Goal: Check status: Check status

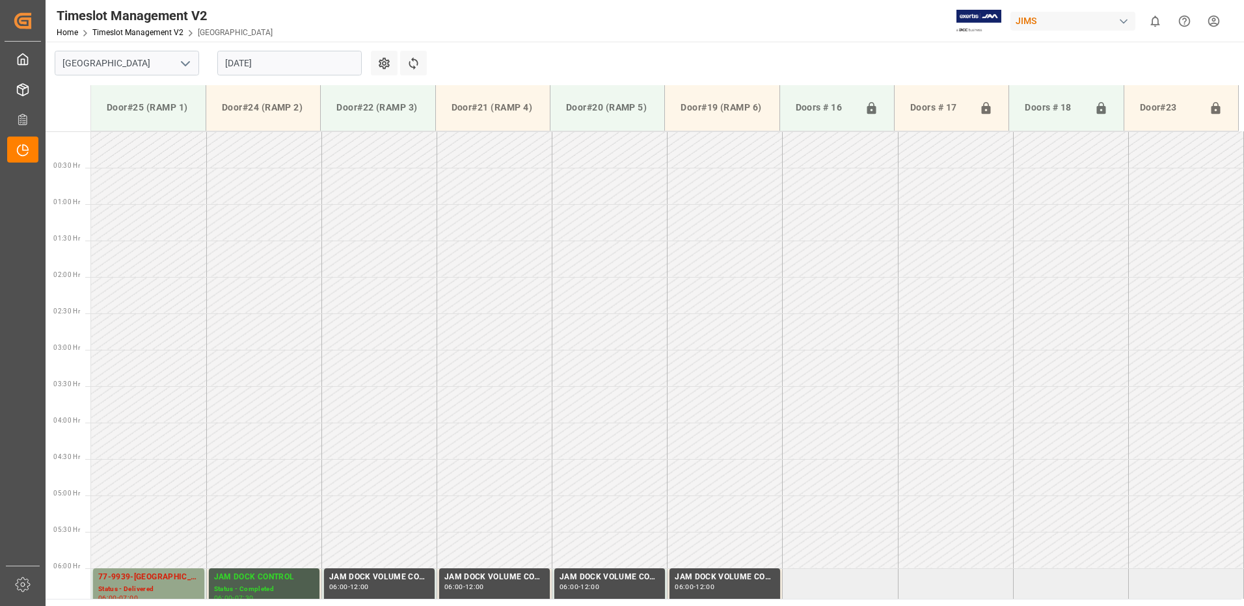
scroll to position [606, 0]
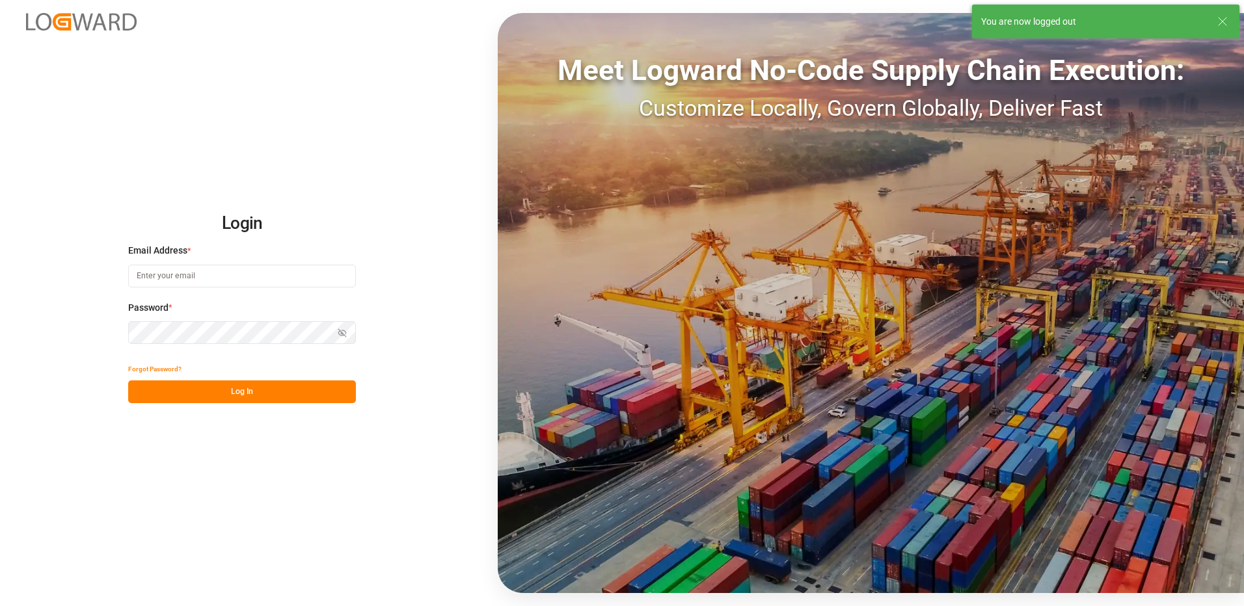
click at [195, 272] on input at bounding box center [242, 276] width 228 height 23
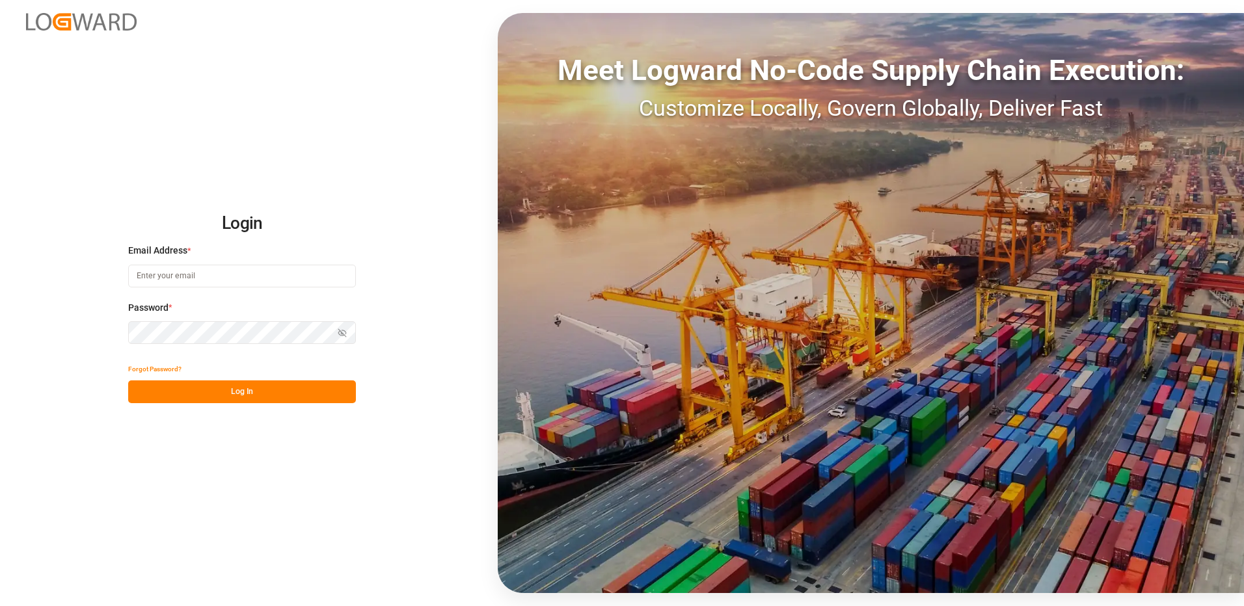
type input "[PERSON_NAME][EMAIL_ADDRESS][DOMAIN_NAME]"
click at [90, 328] on div "Login Email Address * [EMAIL_ADDRESS][DOMAIN_NAME] Password * Show password For…" at bounding box center [622, 303] width 1244 height 606
click at [144, 390] on button "Log In" at bounding box center [242, 392] width 228 height 23
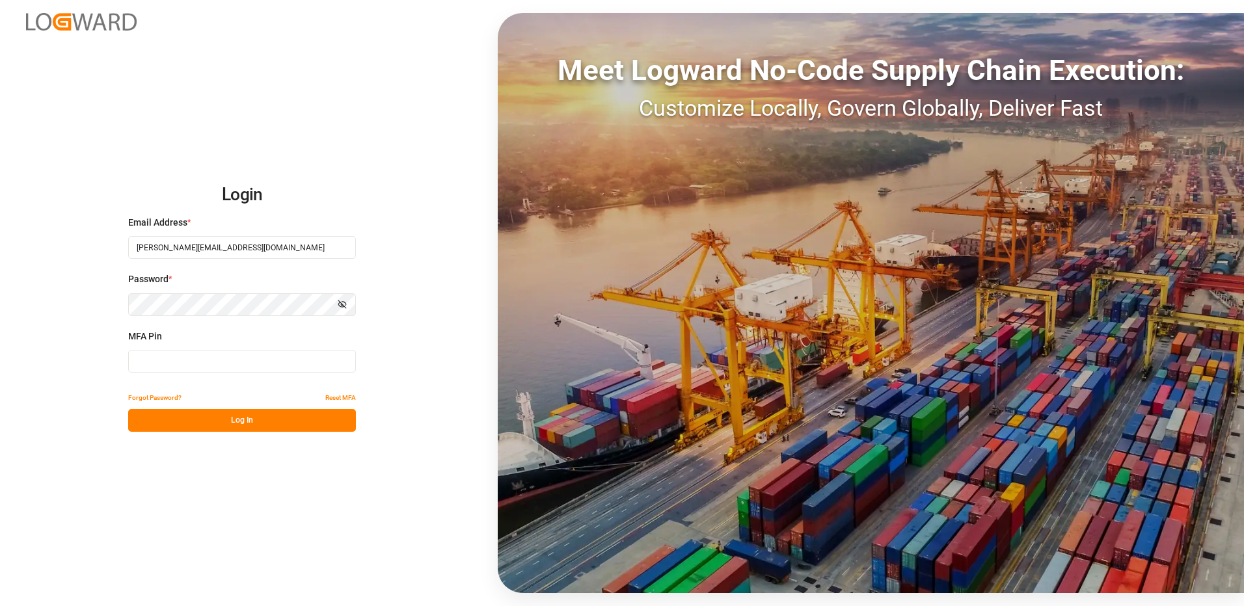
click at [174, 363] on input at bounding box center [242, 361] width 228 height 23
type input "515792"
click at [204, 422] on button "Log In" at bounding box center [242, 420] width 228 height 23
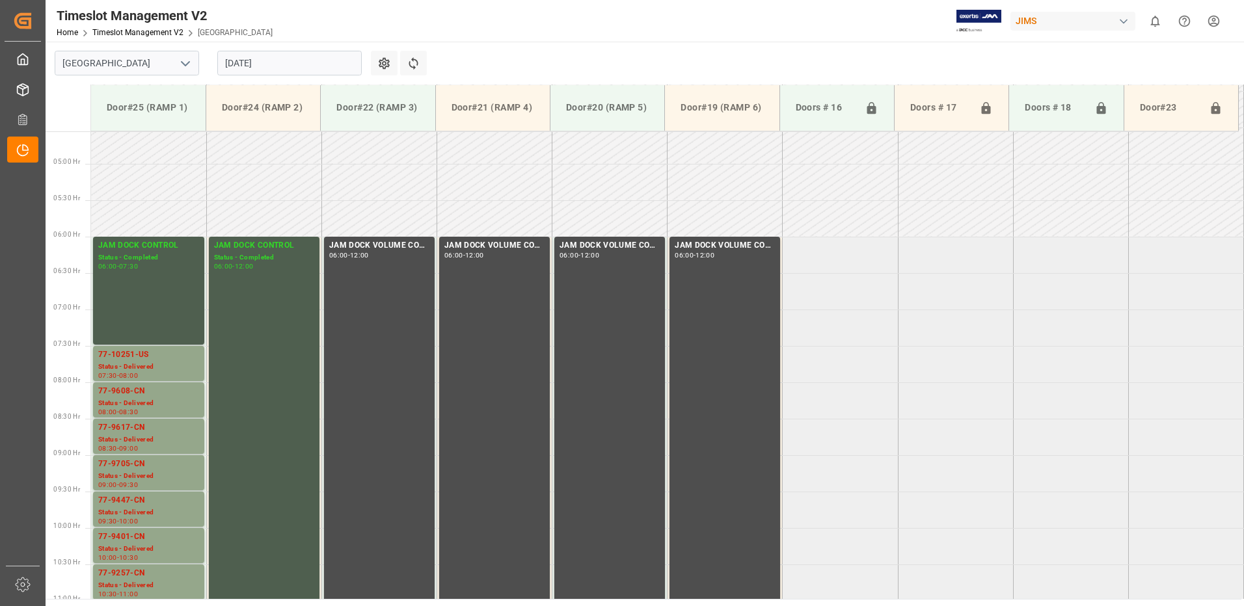
scroll to position [289, 0]
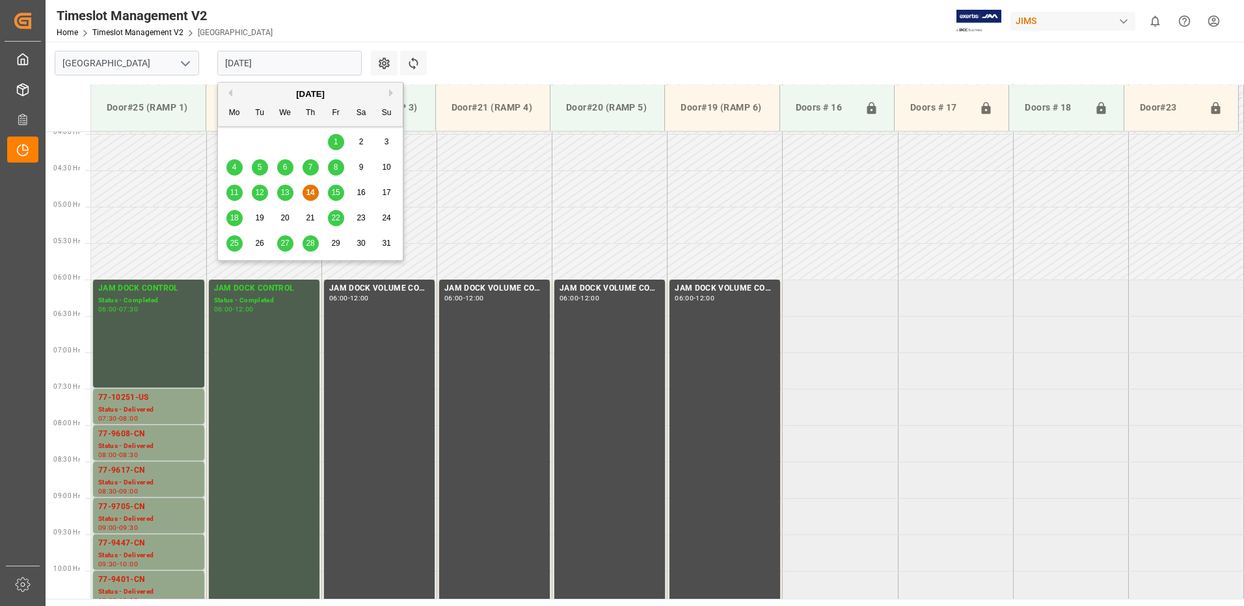
click at [286, 69] on input "[DATE]" at bounding box center [289, 63] width 144 height 25
click at [235, 217] on span "18" at bounding box center [234, 217] width 8 height 9
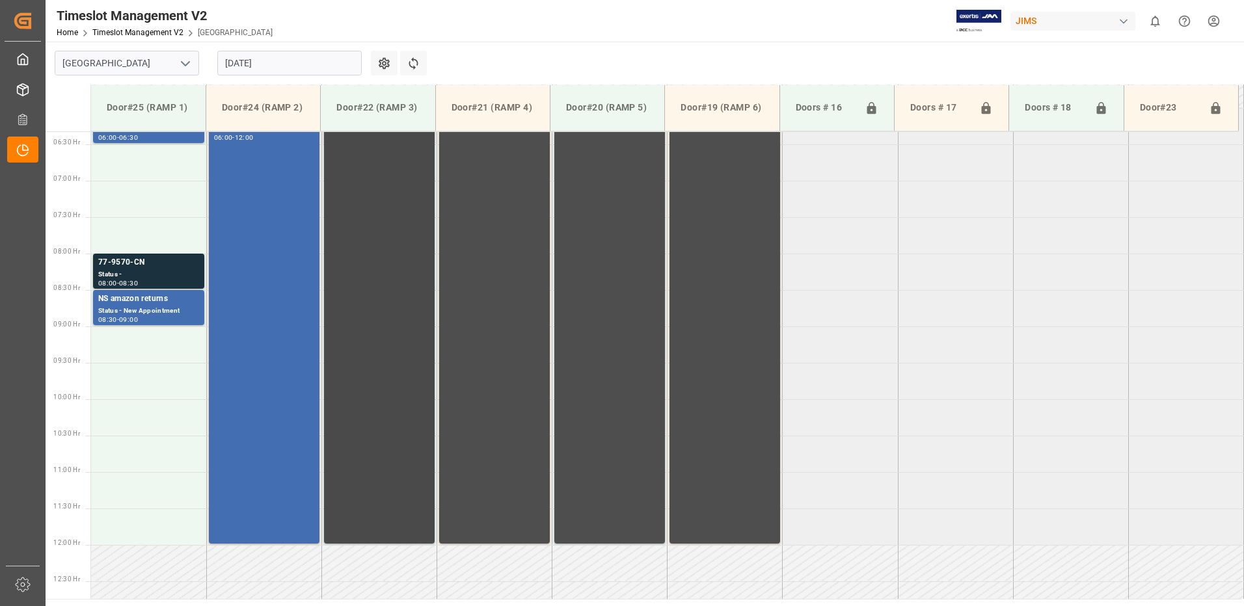
scroll to position [419, 0]
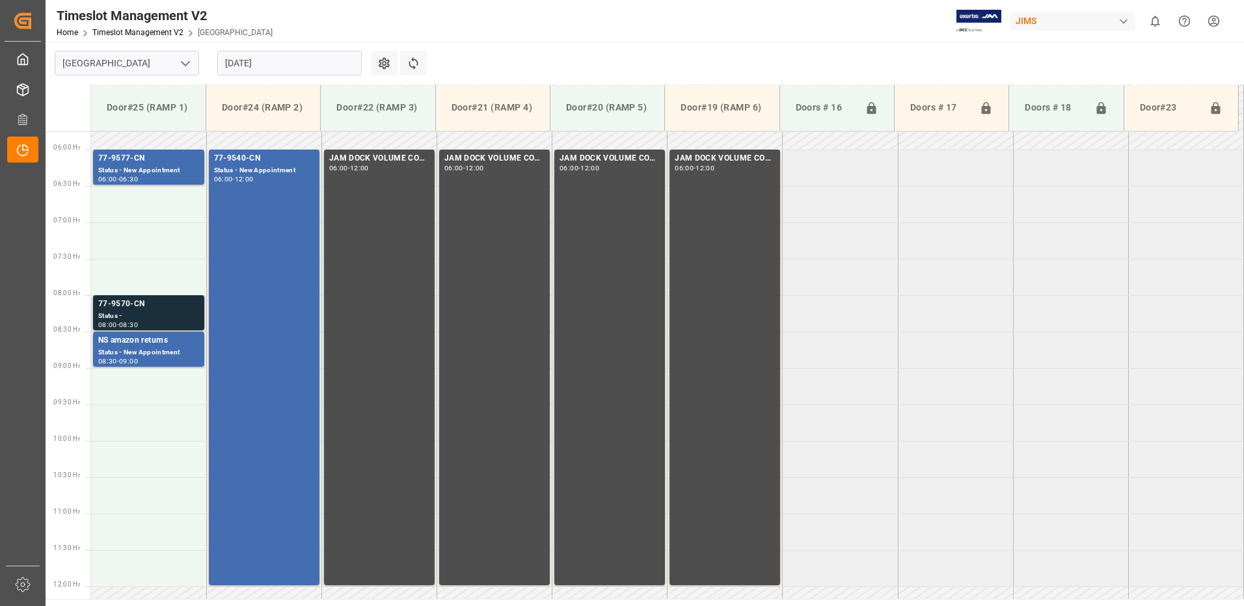
click at [127, 310] on div "77-9570-CN" at bounding box center [148, 304] width 101 height 13
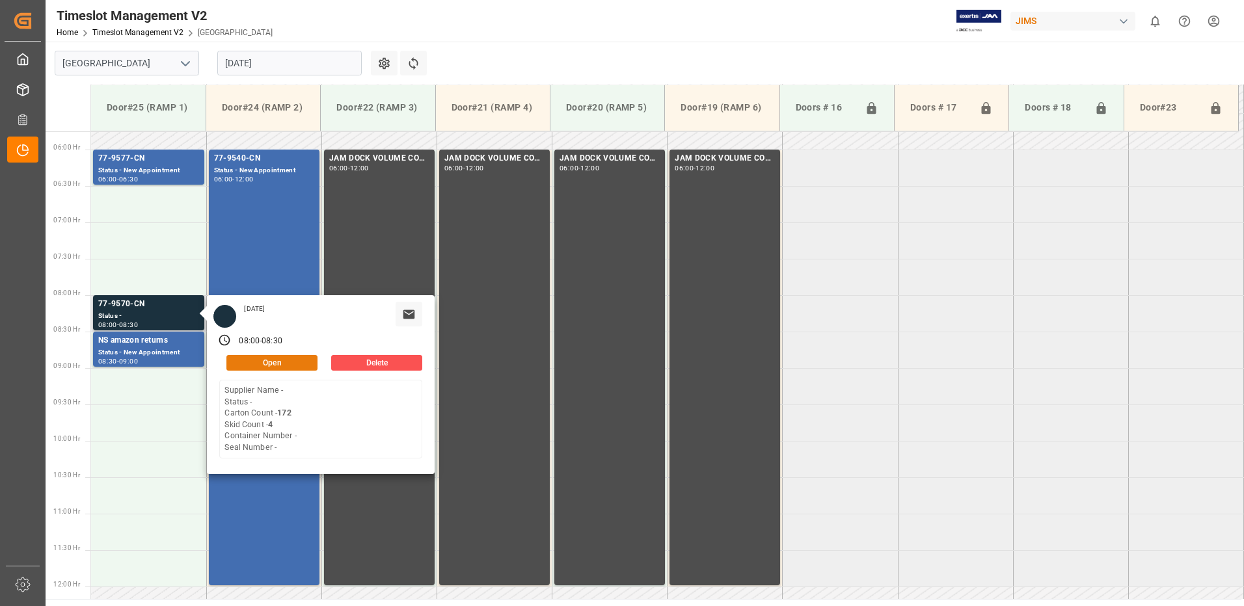
click at [290, 362] on button "Open" at bounding box center [271, 363] width 91 height 16
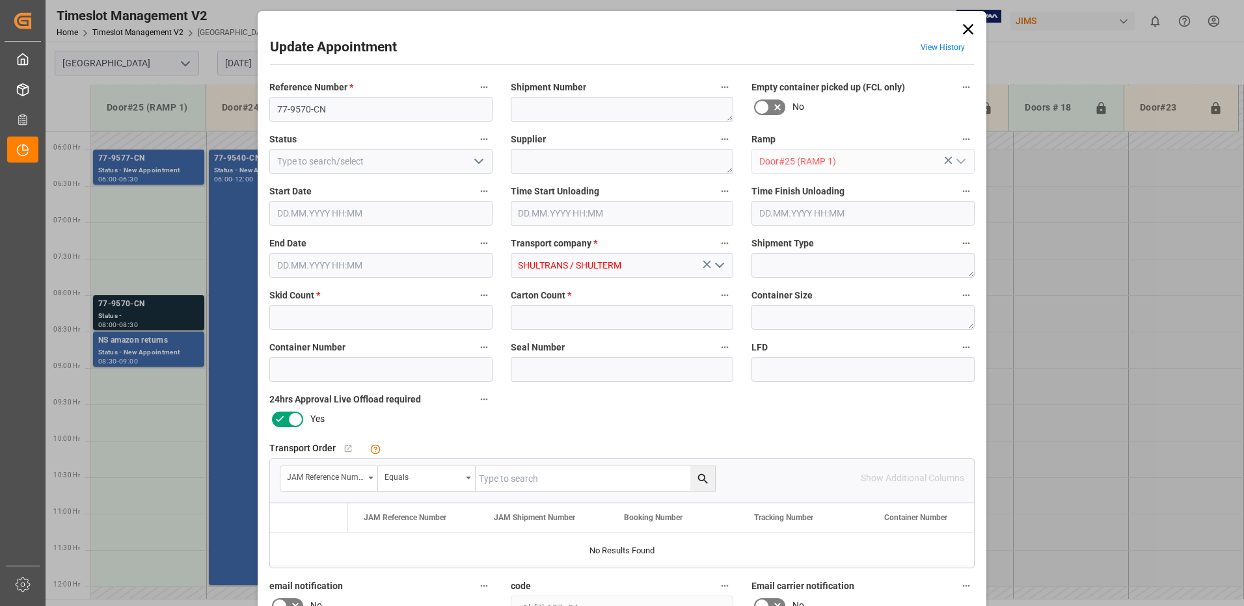
type input "4"
type input "172"
type input "[DATE] 08:00"
type input "[DATE] 08:30"
type input "[DATE] 17:28"
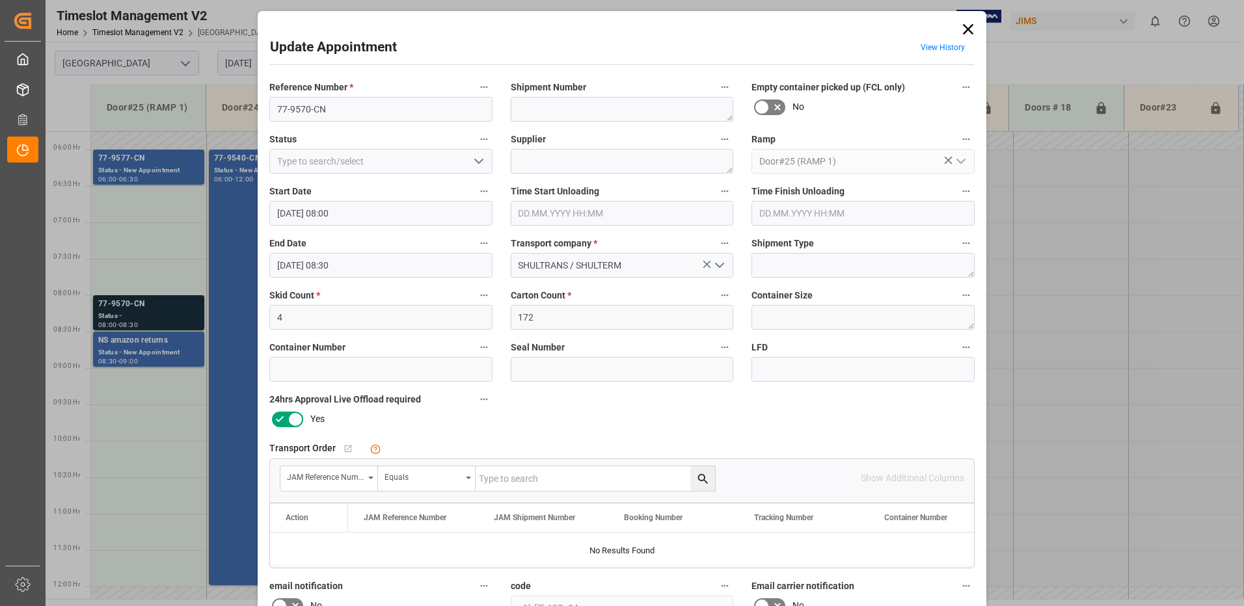
click at [552, 481] on input "text" at bounding box center [595, 478] width 239 height 25
type input "77-9570-cn"
click at [701, 481] on icon "search button" at bounding box center [702, 479] width 10 height 10
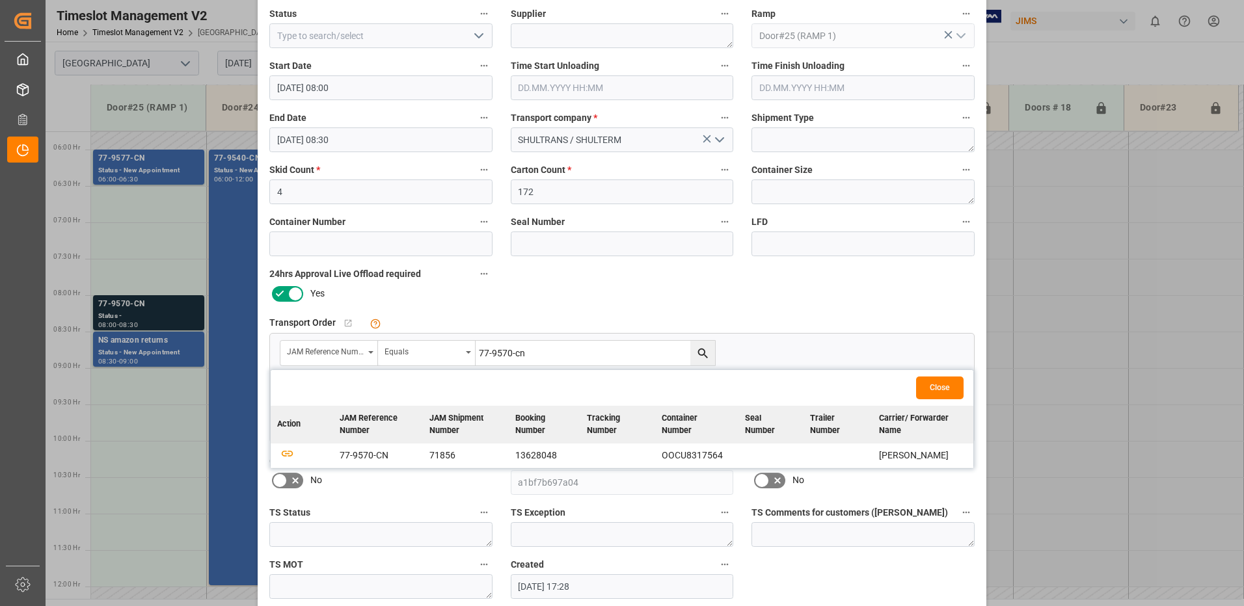
scroll to position [130, 0]
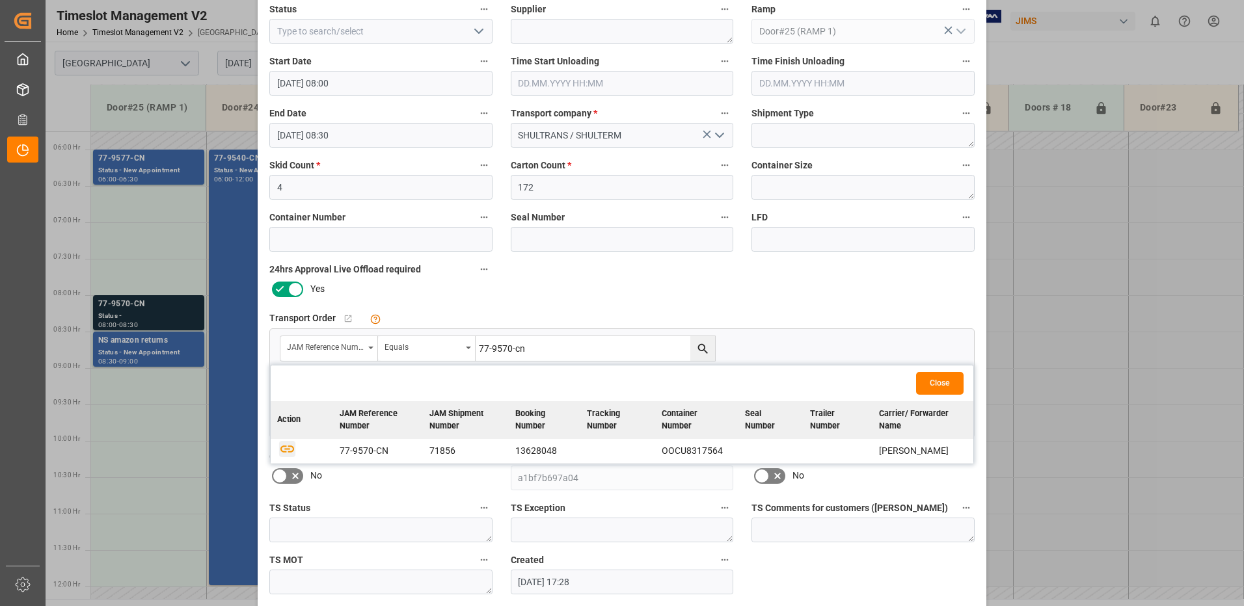
click at [283, 454] on icon "button" at bounding box center [287, 448] width 16 height 16
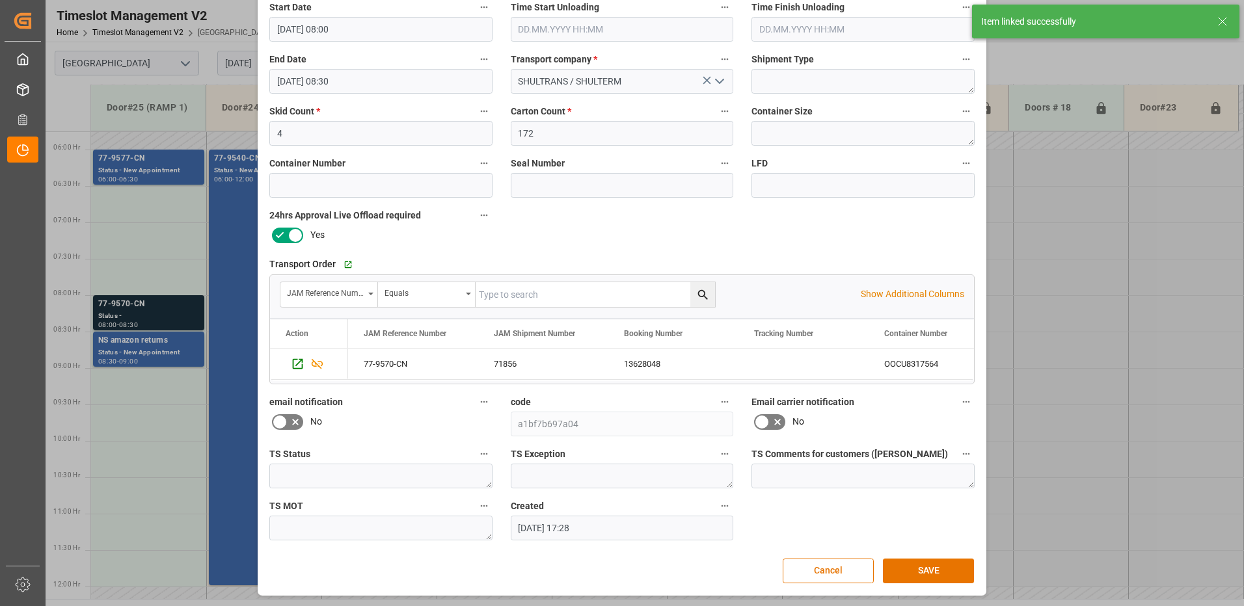
scroll to position [185, 0]
click at [931, 572] on button "SAVE" at bounding box center [928, 570] width 91 height 25
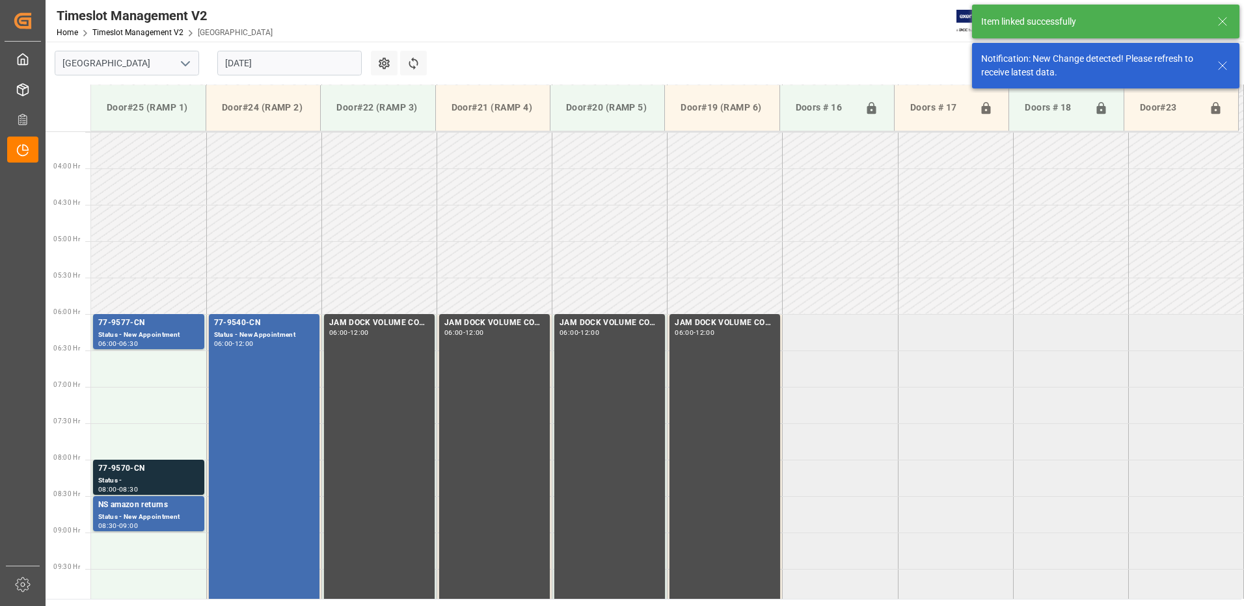
scroll to position [502, 0]
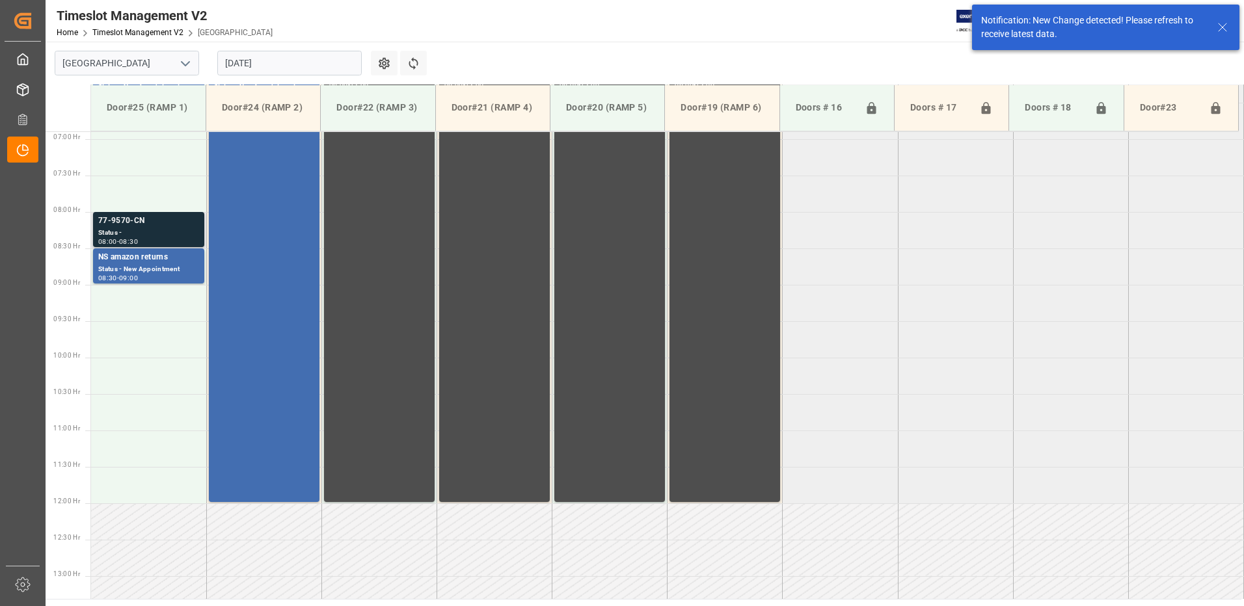
click at [146, 234] on div "Status -" at bounding box center [148, 233] width 101 height 11
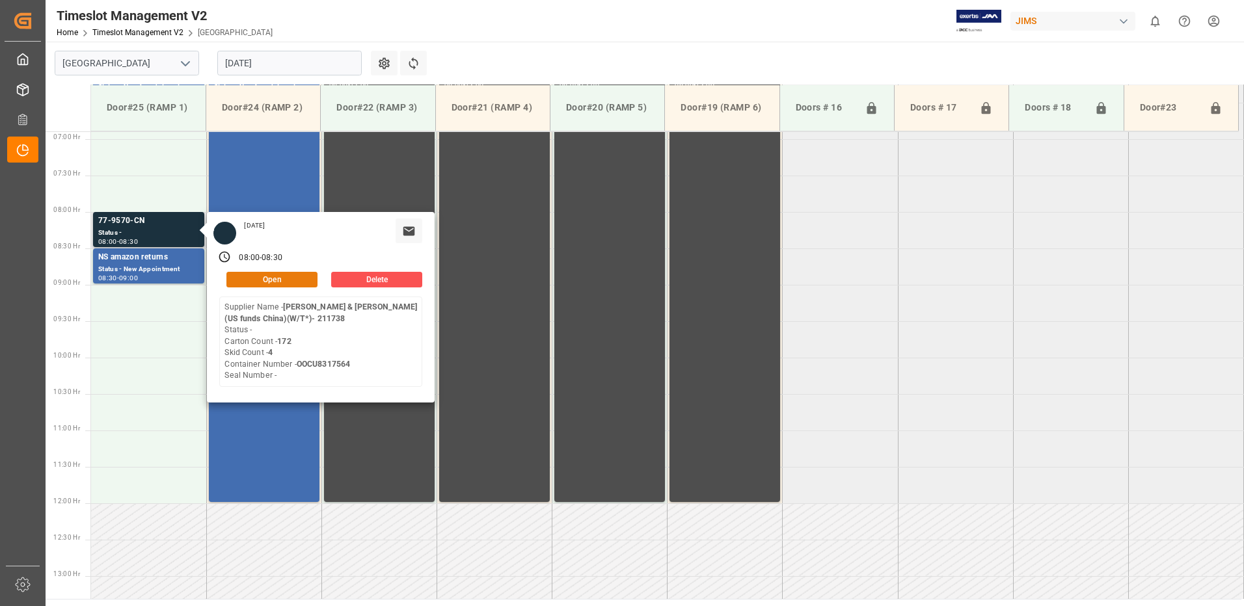
click at [292, 278] on button "Open" at bounding box center [271, 280] width 91 height 16
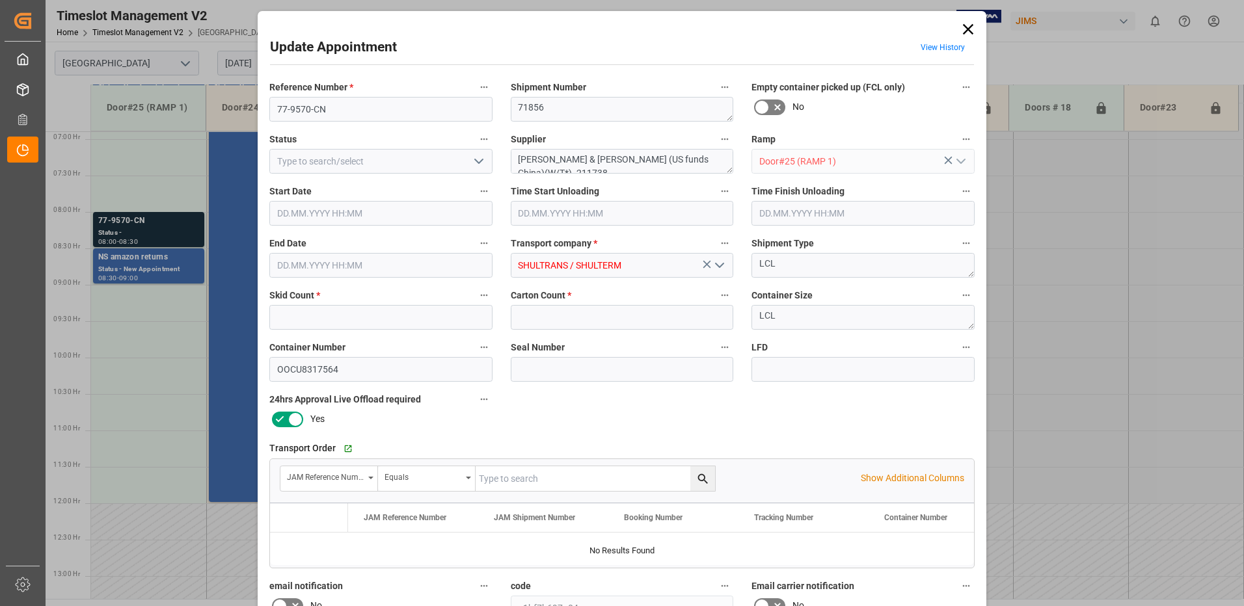
type input "4"
type input "172"
type input "[DATE] 08:00"
type input "[DATE] 08:30"
type input "[DATE] 17:28"
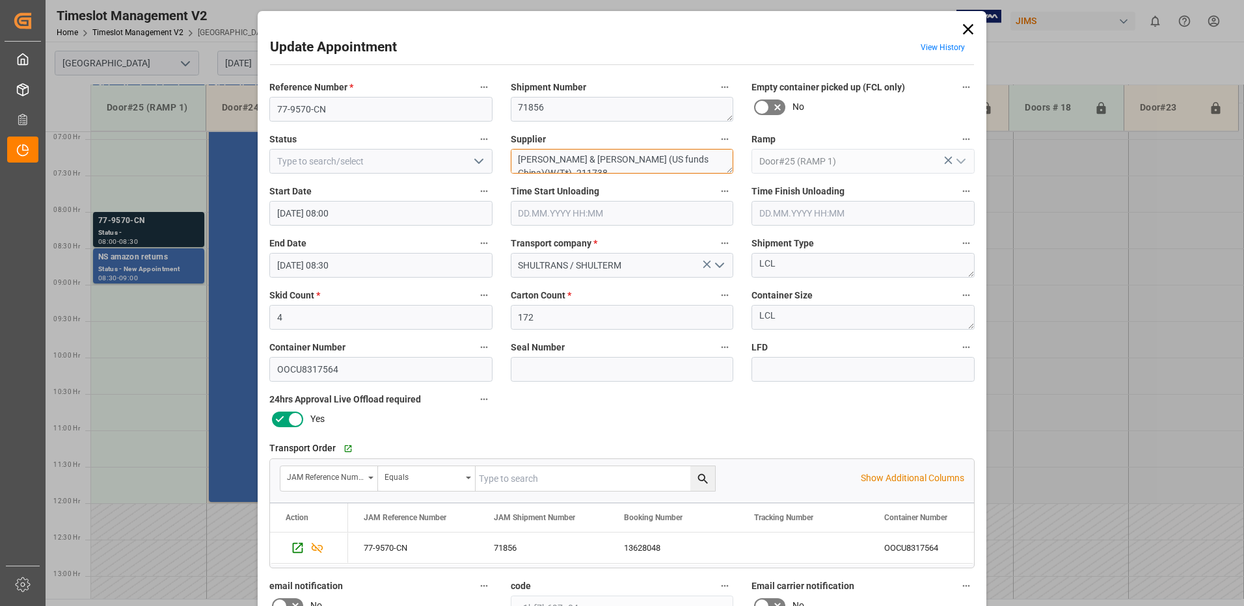
drag, startPoint x: 710, startPoint y: 159, endPoint x: 573, endPoint y: 152, distance: 136.8
click at [573, 152] on textarea "[PERSON_NAME] & [PERSON_NAME] (US funds China)(W/T*)- 211738" at bounding box center [622, 161] width 223 height 25
click at [597, 163] on textarea "[PERSON_NAME] & [PERSON_NAME] /" at bounding box center [622, 161] width 223 height 25
type textarea "[PERSON_NAME] & [PERSON_NAME] / IN06(30)"
click at [477, 161] on icon "open menu" at bounding box center [479, 162] width 16 height 16
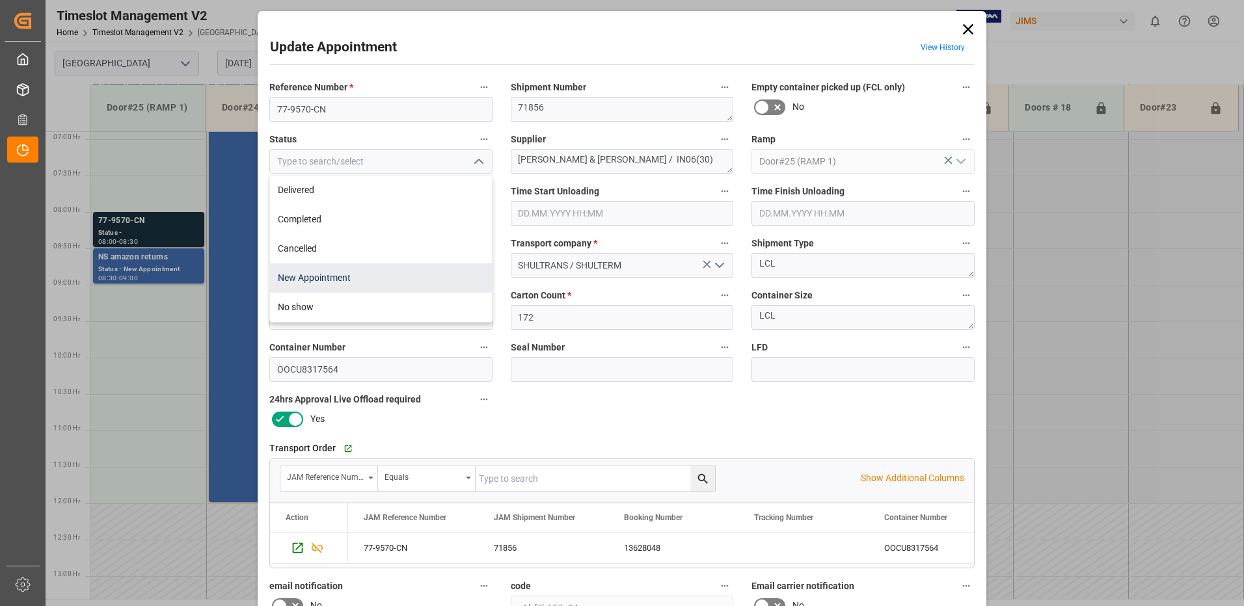
click at [369, 280] on div "New Appointment" at bounding box center [381, 277] width 222 height 29
type input "New Appointment"
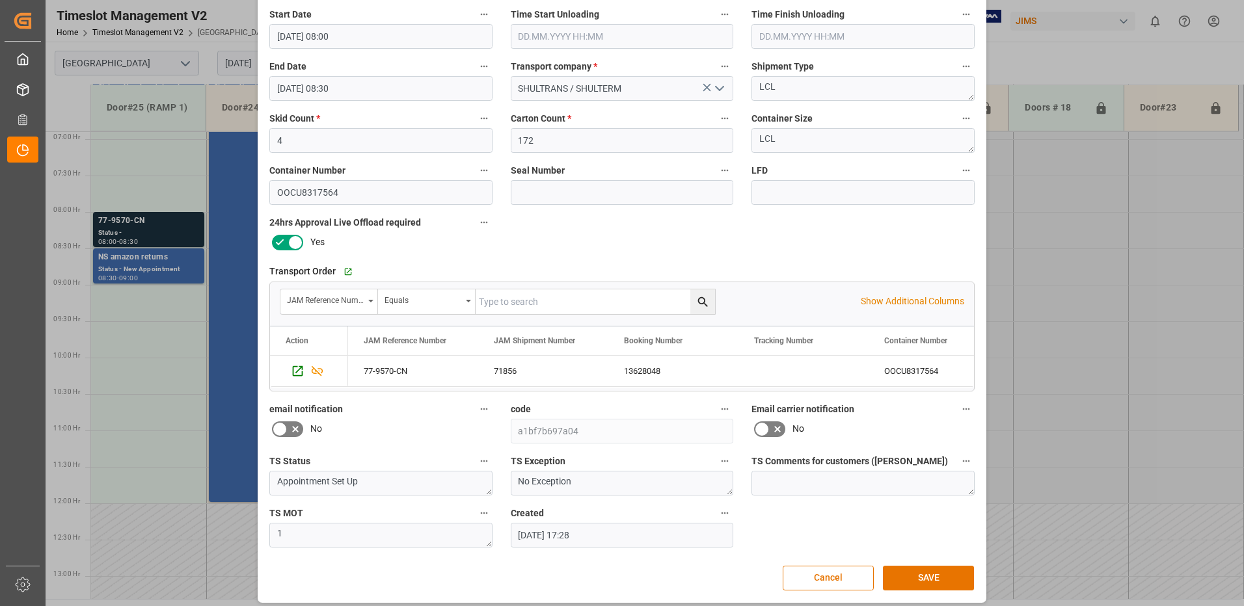
scroll to position [185, 0]
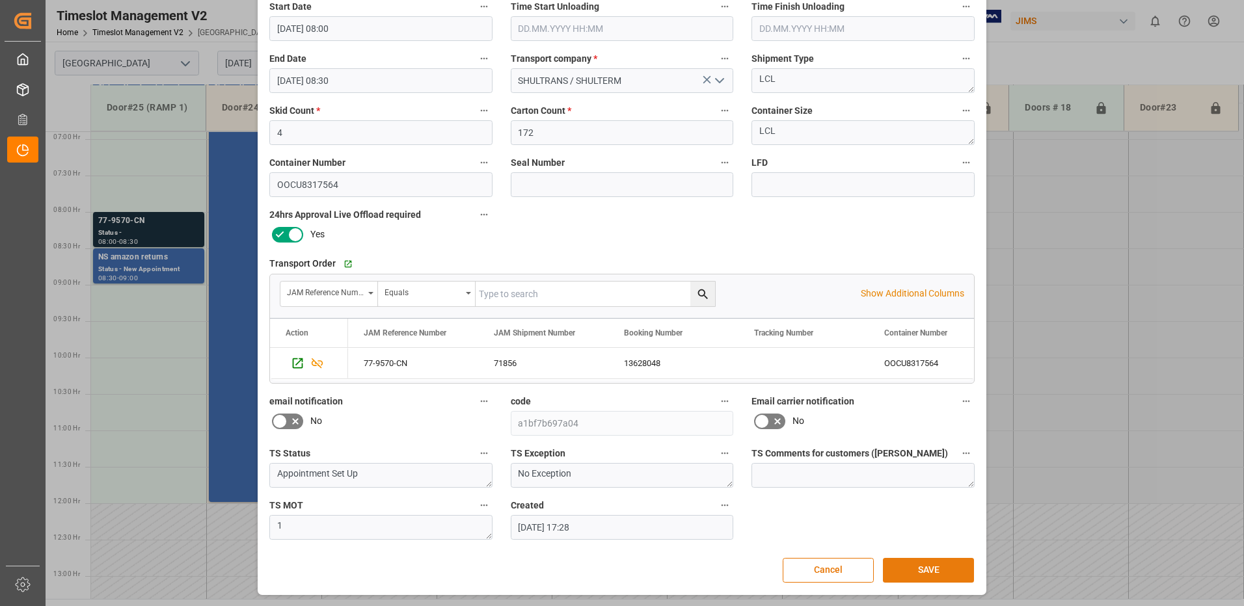
click at [916, 569] on button "SAVE" at bounding box center [928, 570] width 91 height 25
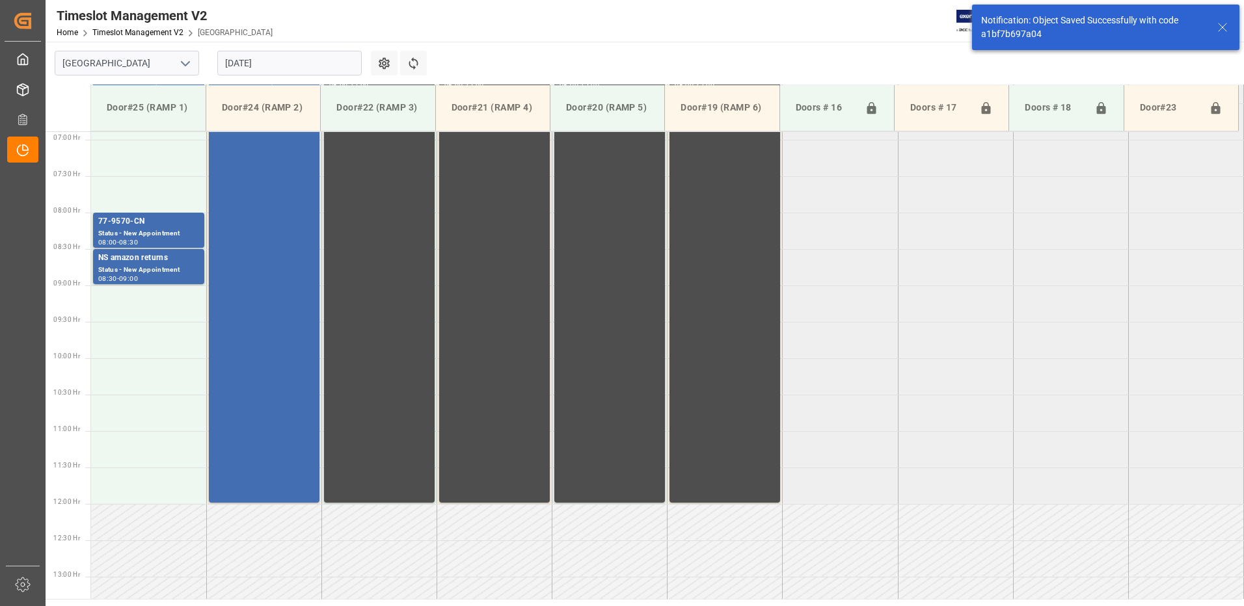
scroll to position [502, 0]
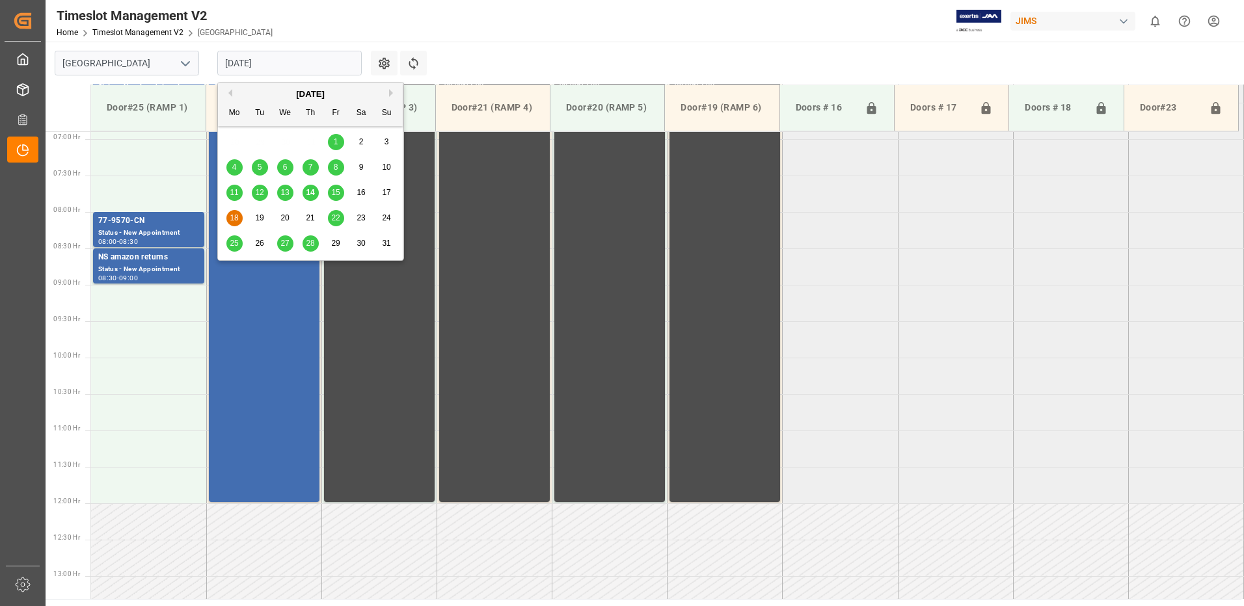
click at [284, 59] on input "[DATE]" at bounding box center [289, 63] width 144 height 25
click at [338, 217] on span "22" at bounding box center [335, 217] width 8 height 9
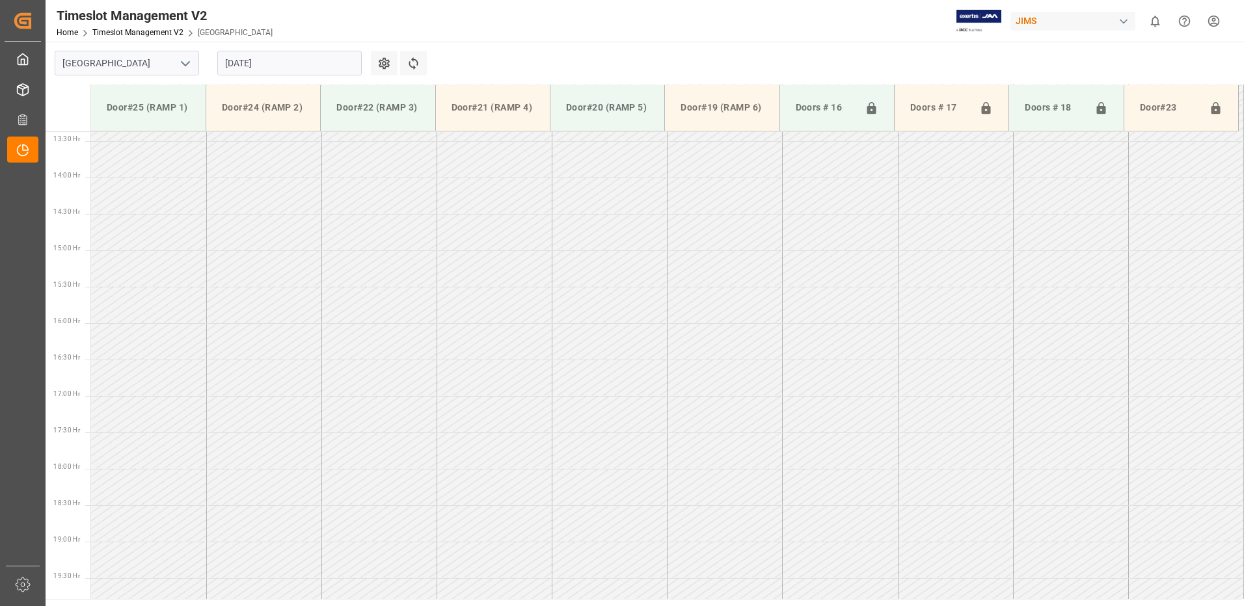
scroll to position [1012, 0]
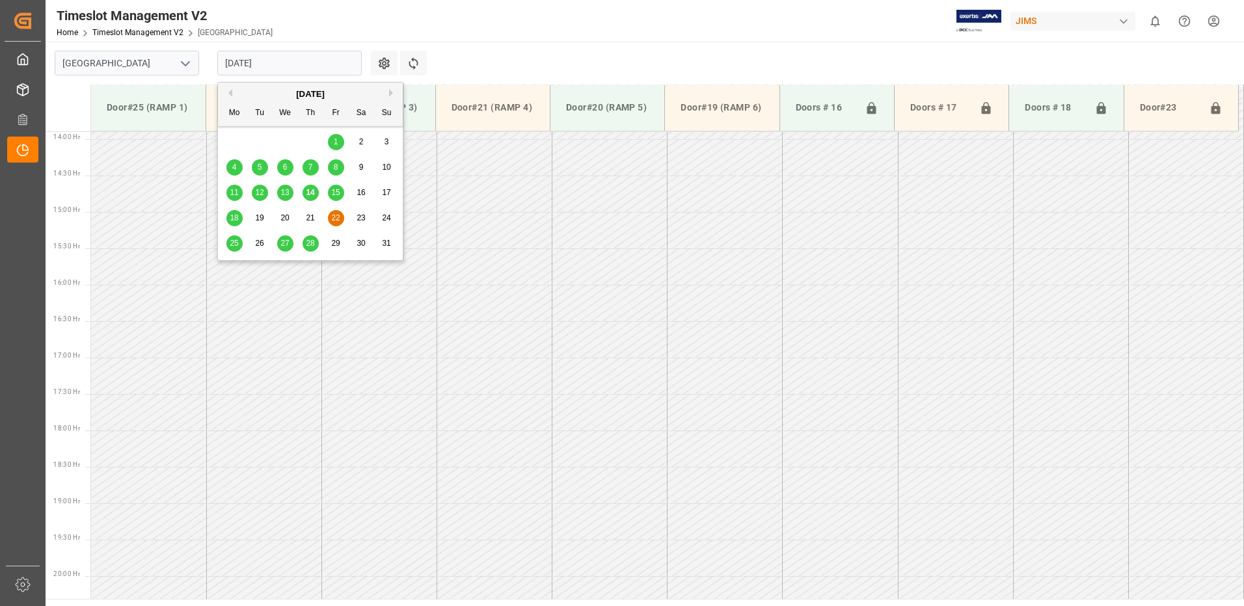
click at [284, 62] on input "[DATE]" at bounding box center [289, 63] width 144 height 25
click at [338, 194] on span "15" at bounding box center [335, 192] width 8 height 9
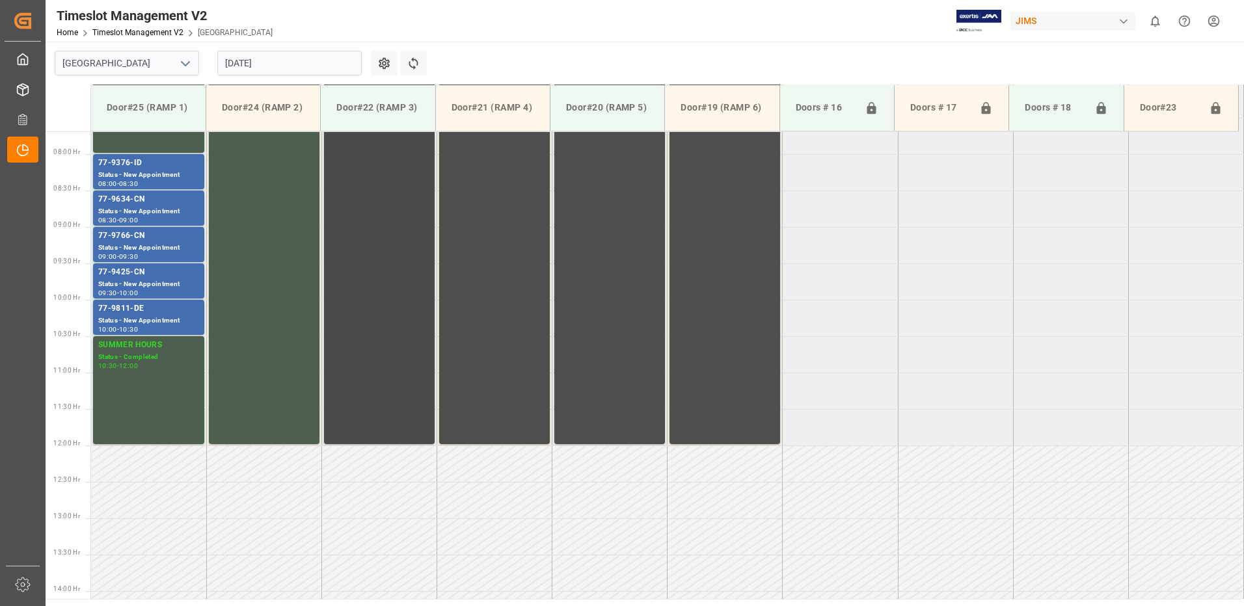
scroll to position [492, 0]
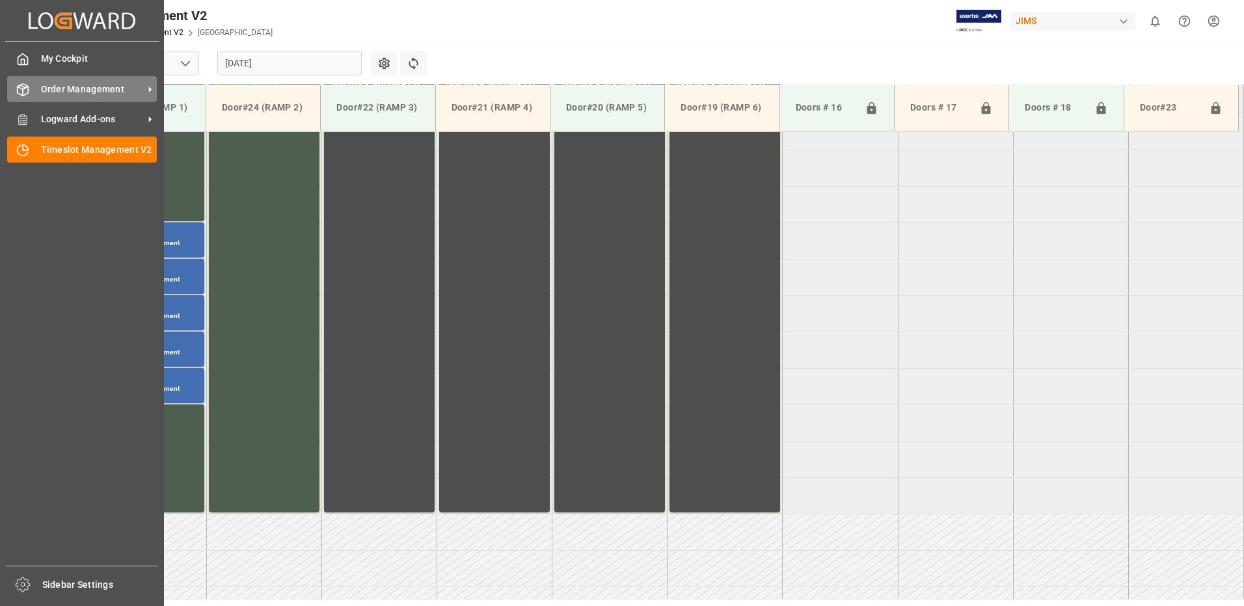
click at [69, 91] on span "Order Management" at bounding box center [92, 90] width 103 height 14
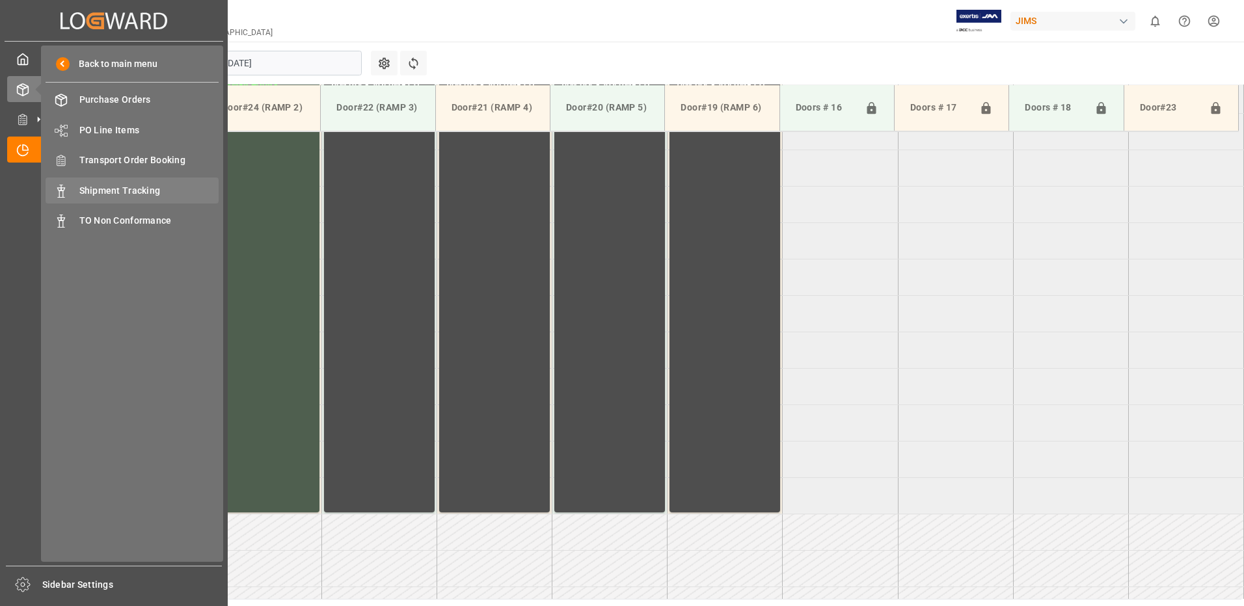
click at [109, 190] on span "Shipment Tracking" at bounding box center [149, 191] width 140 height 14
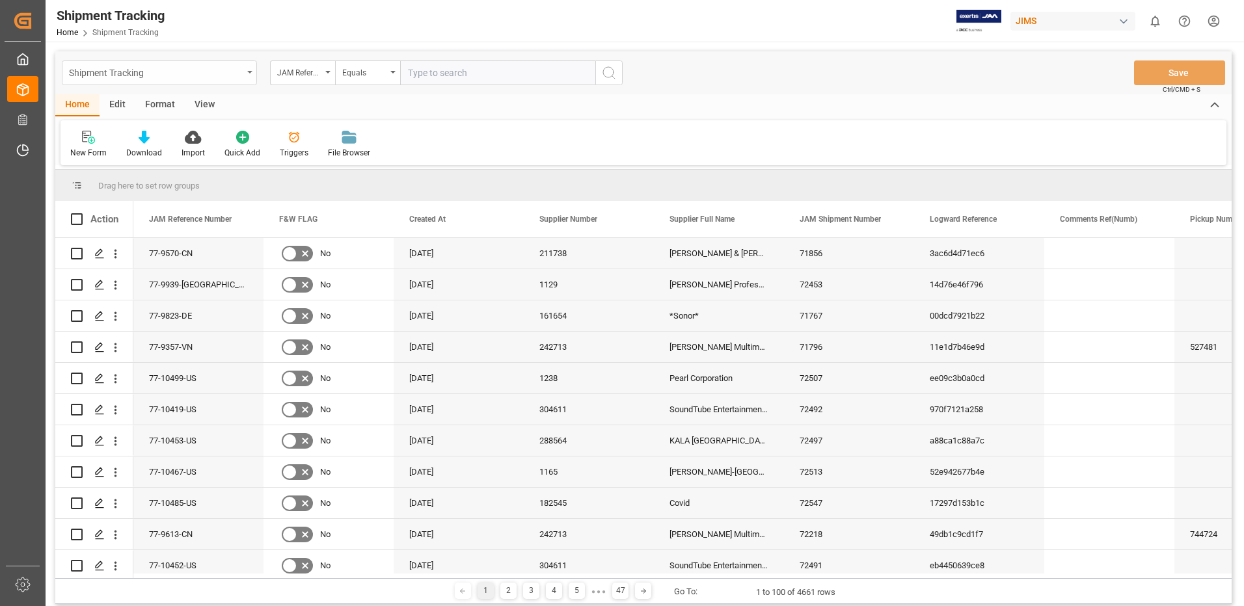
click at [249, 73] on icon "open menu" at bounding box center [249, 72] width 5 height 3
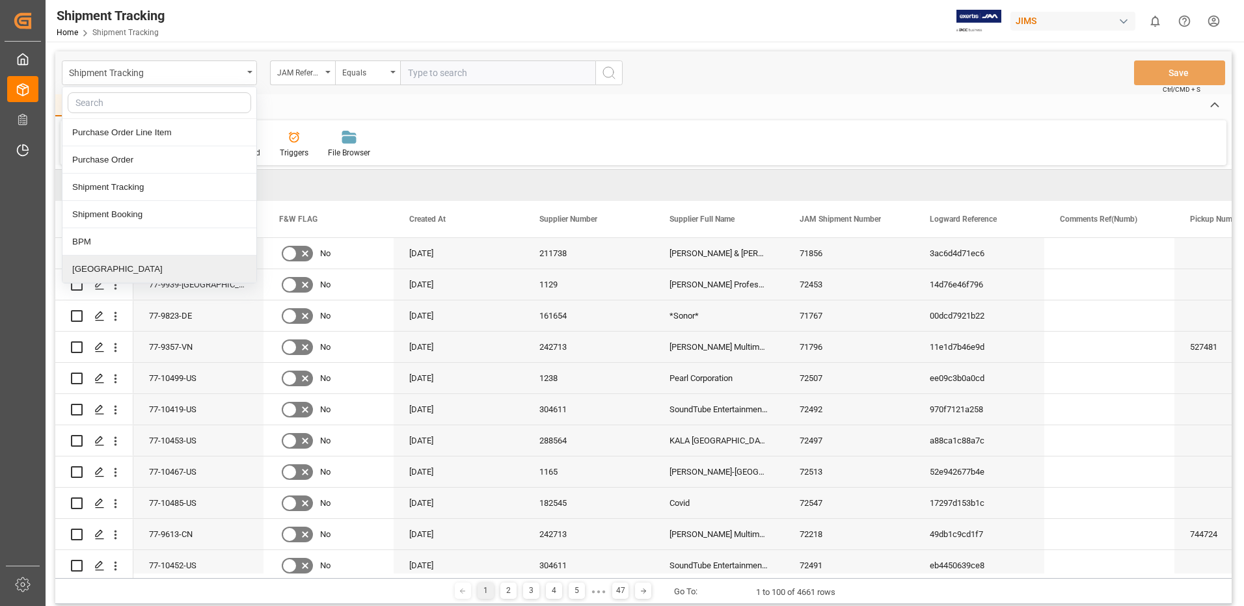
click at [86, 270] on div "[GEOGRAPHIC_DATA]" at bounding box center [159, 269] width 194 height 27
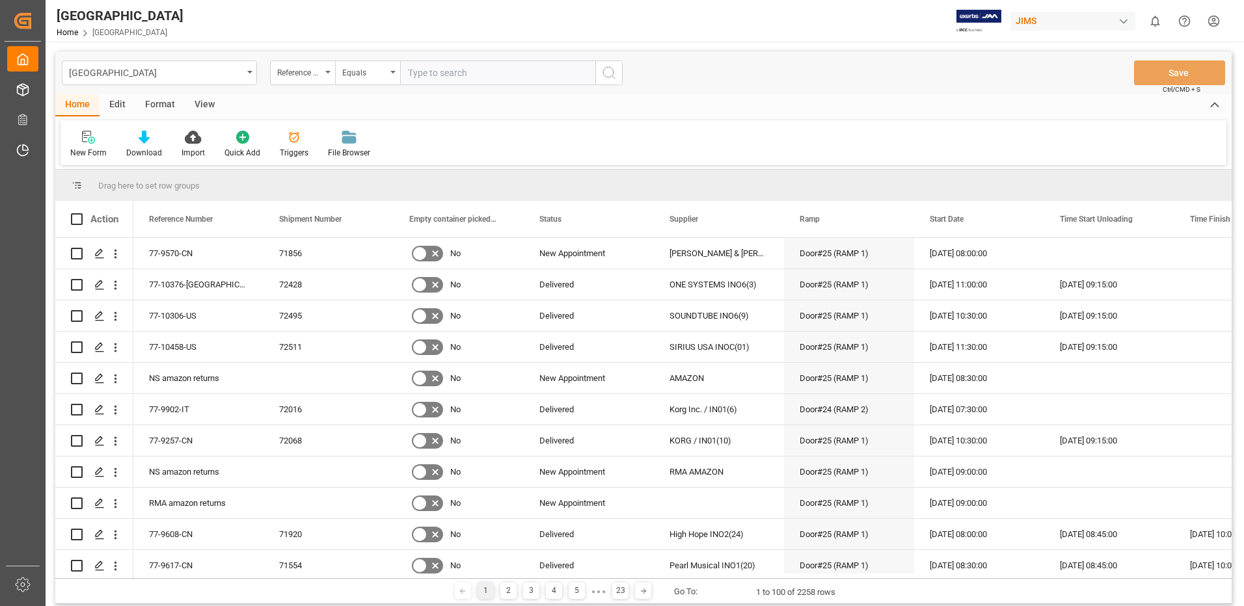
click at [204, 106] on div "View" at bounding box center [205, 105] width 40 height 22
click at [83, 142] on icon at bounding box center [83, 137] width 13 height 13
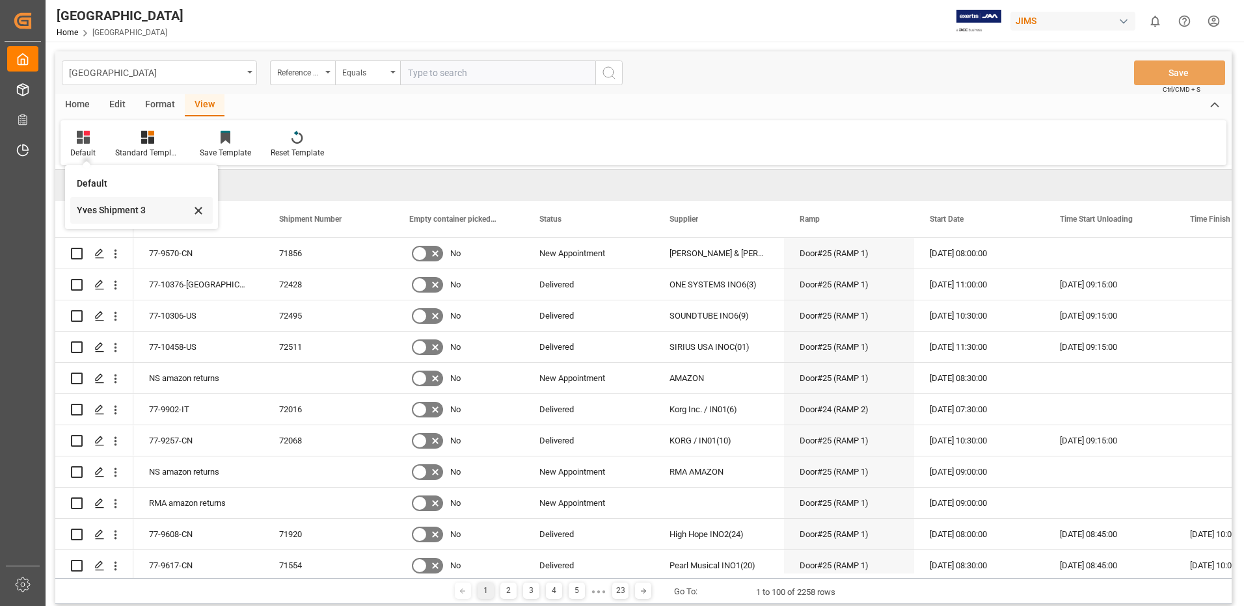
click at [114, 211] on div "Yves Shipment 3" at bounding box center [134, 211] width 114 height 14
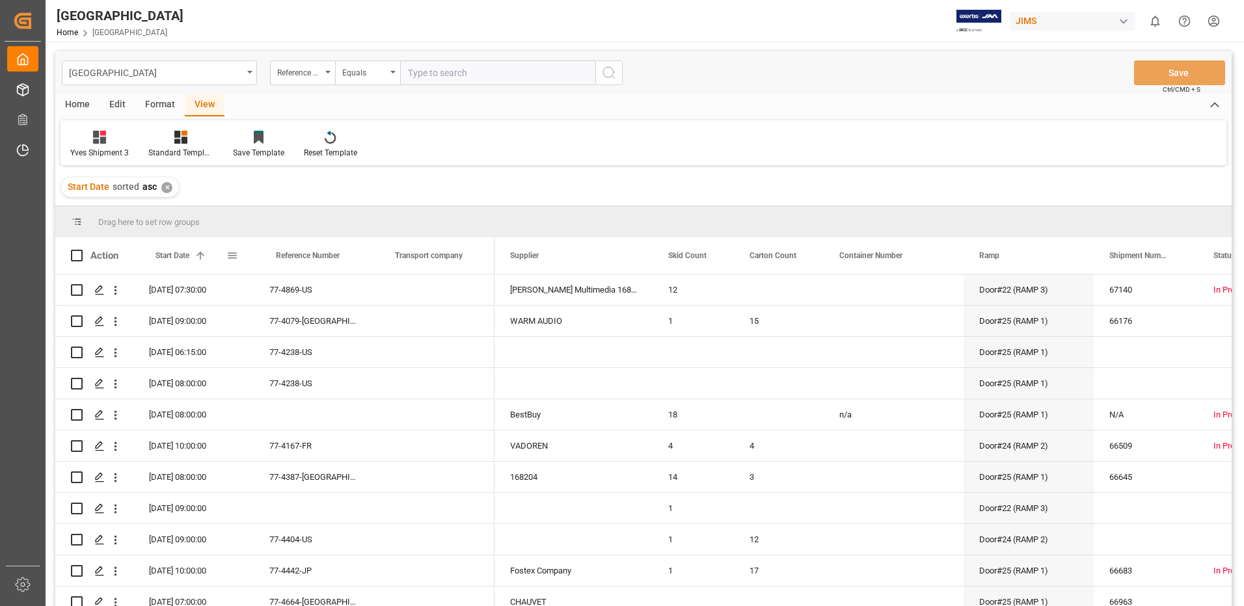
click at [232, 254] on span at bounding box center [232, 256] width 12 height 12
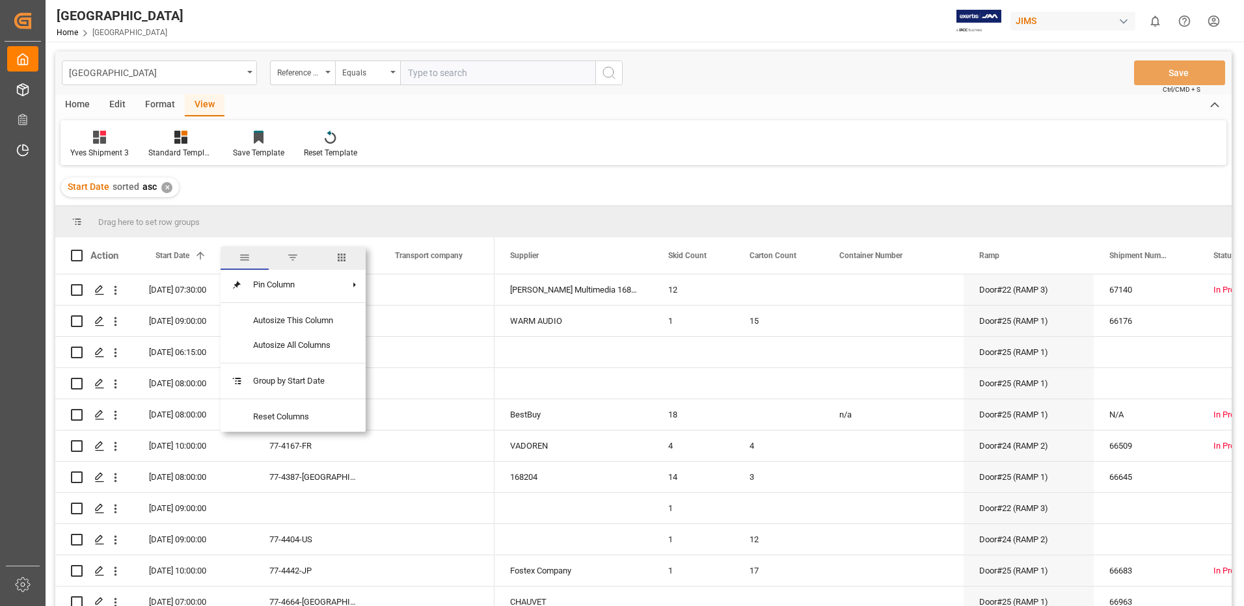
click at [295, 258] on span "filter" at bounding box center [293, 258] width 12 height 12
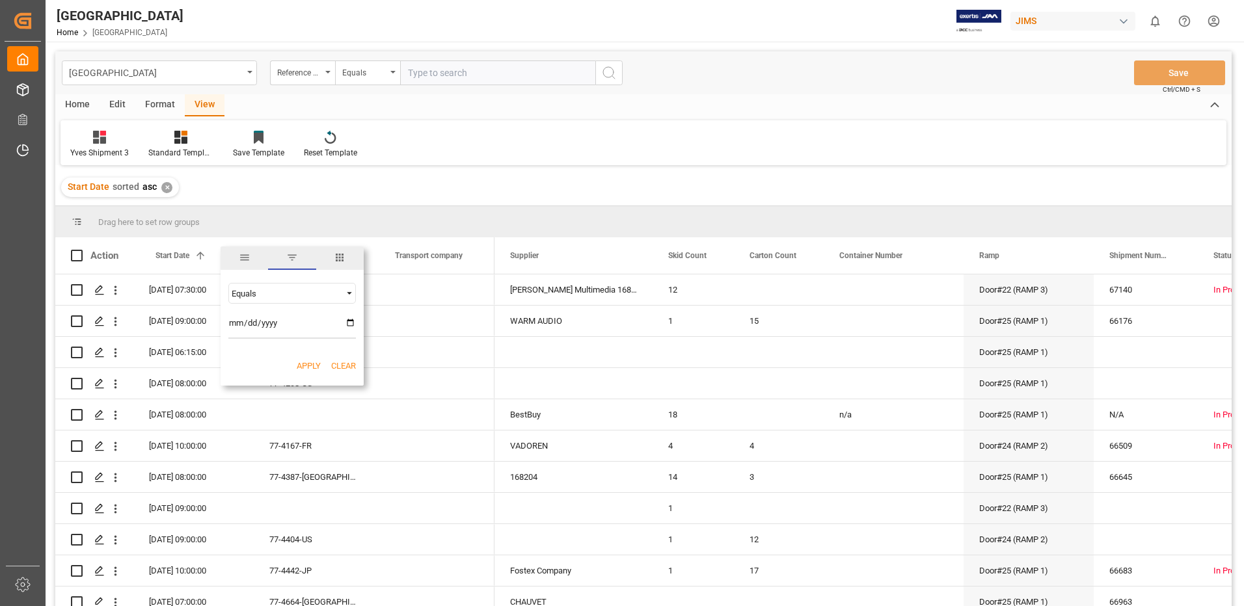
click at [352, 323] on input "date" at bounding box center [292, 326] width 128 height 26
type input "[DATE]"
click at [306, 363] on button "Apply" at bounding box center [309, 366] width 24 height 13
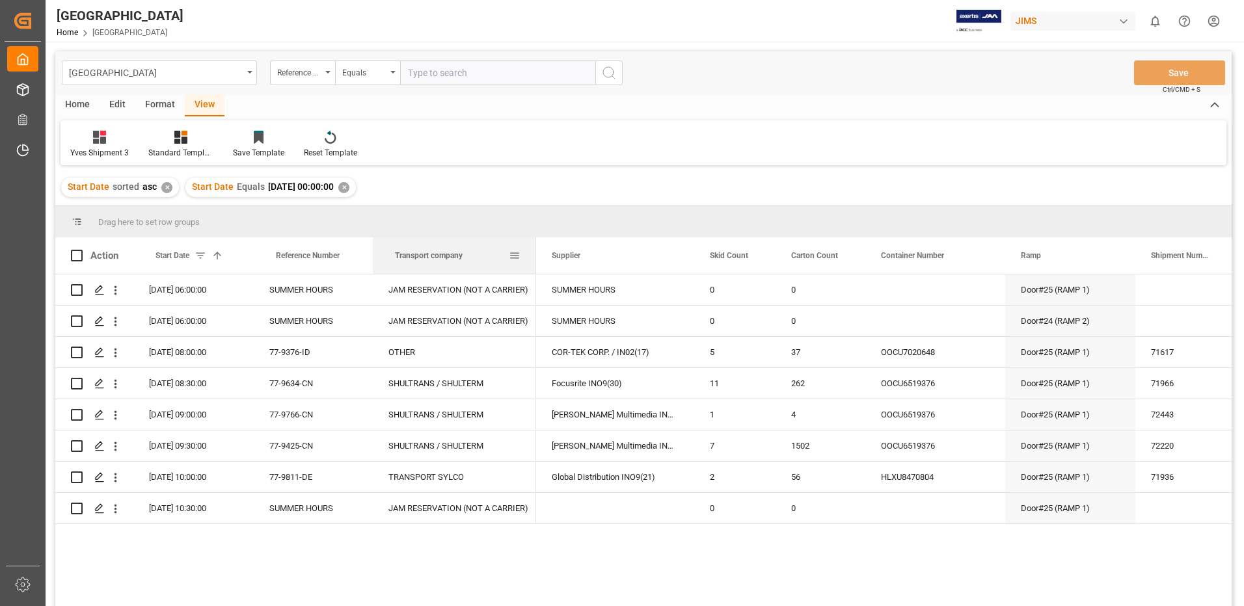
drag, startPoint x: 492, startPoint y: 254, endPoint x: 534, endPoint y: 263, distance: 42.8
click at [534, 263] on div at bounding box center [535, 255] width 5 height 36
click at [77, 255] on span at bounding box center [77, 256] width 12 height 12
click at [81, 250] on input "checkbox" at bounding box center [81, 250] width 0 height 0
checkbox input "true"
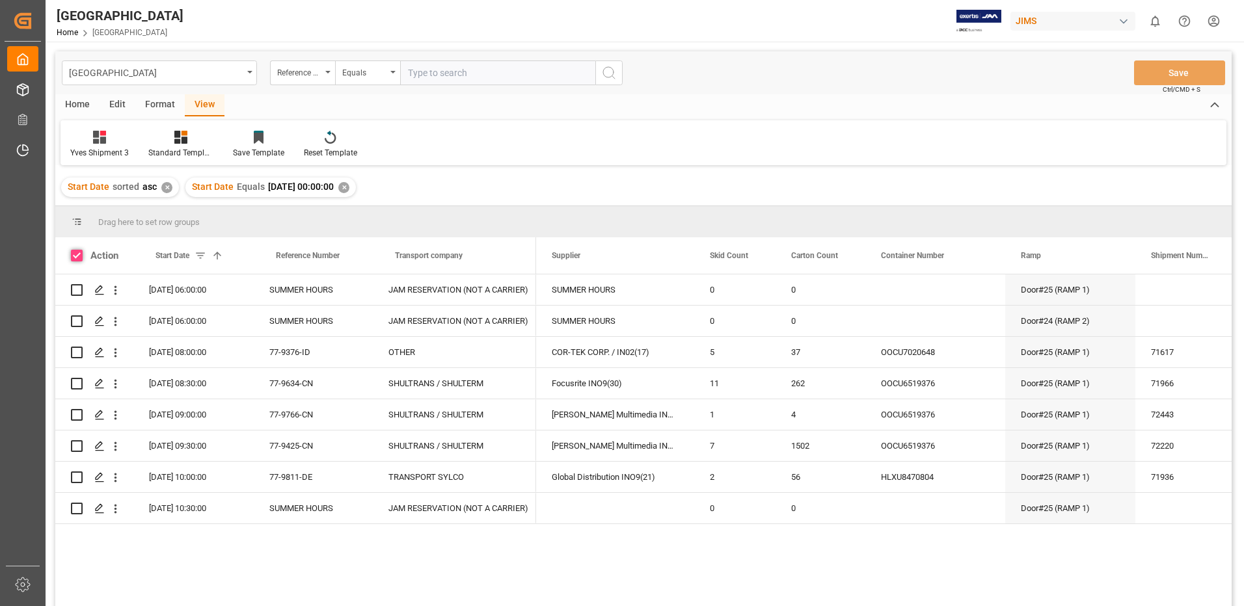
checkbox input "true"
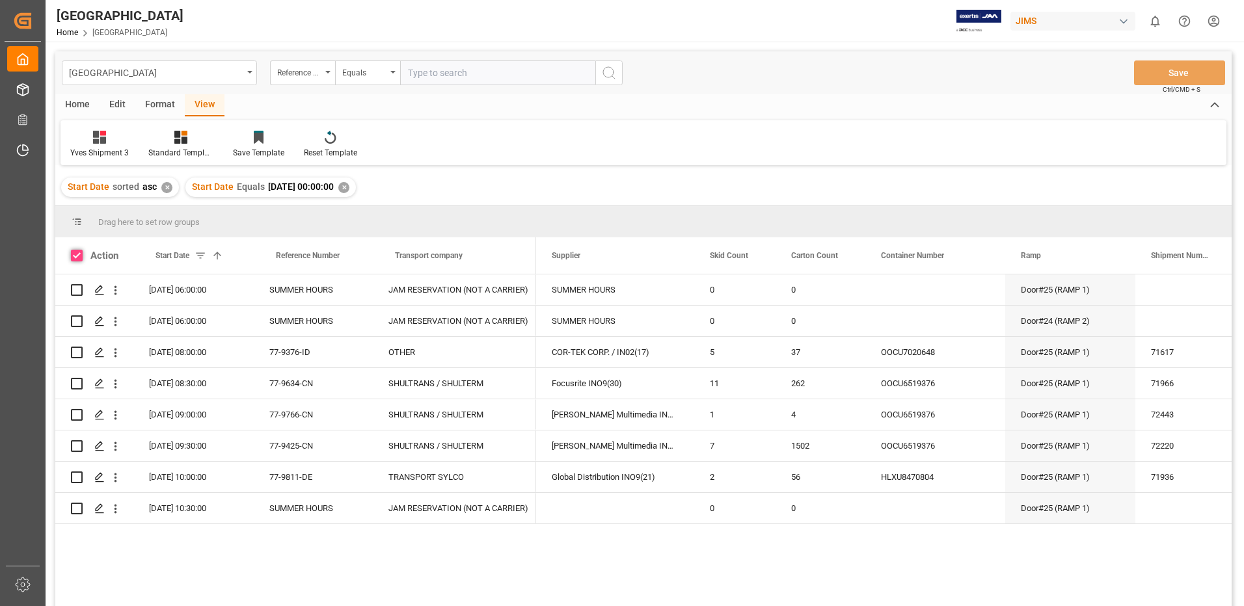
checkbox input "true"
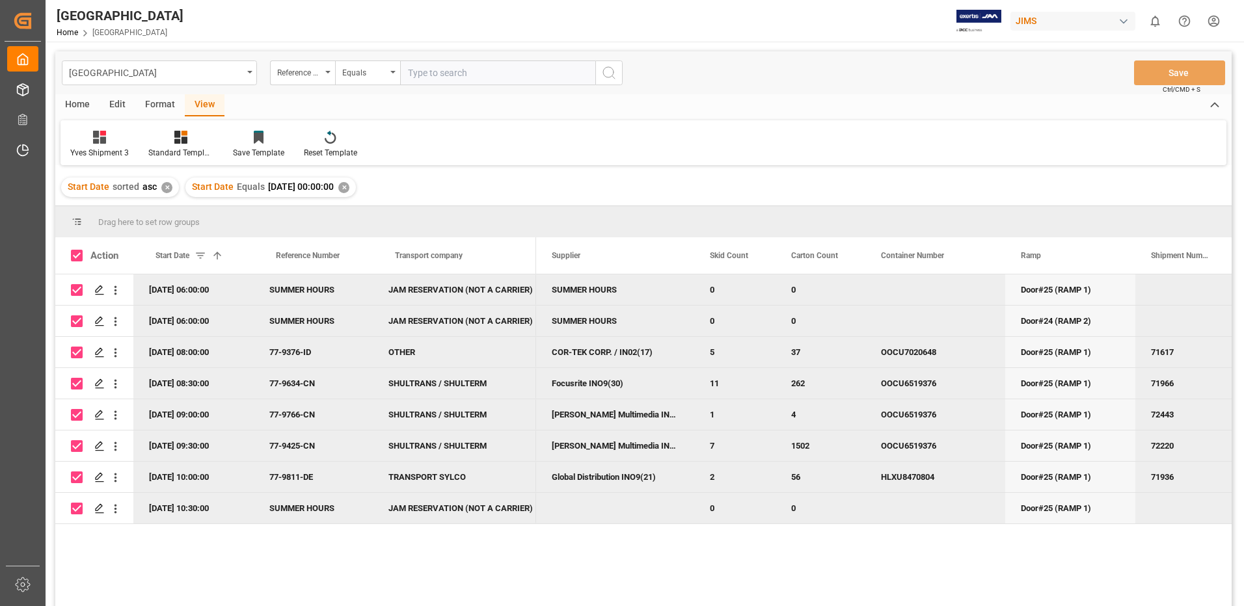
click at [1213, 23] on html "Created by potrace 1.15, written by [PERSON_NAME] [DATE]-[DATE] Created by potr…" at bounding box center [622, 303] width 1244 height 606
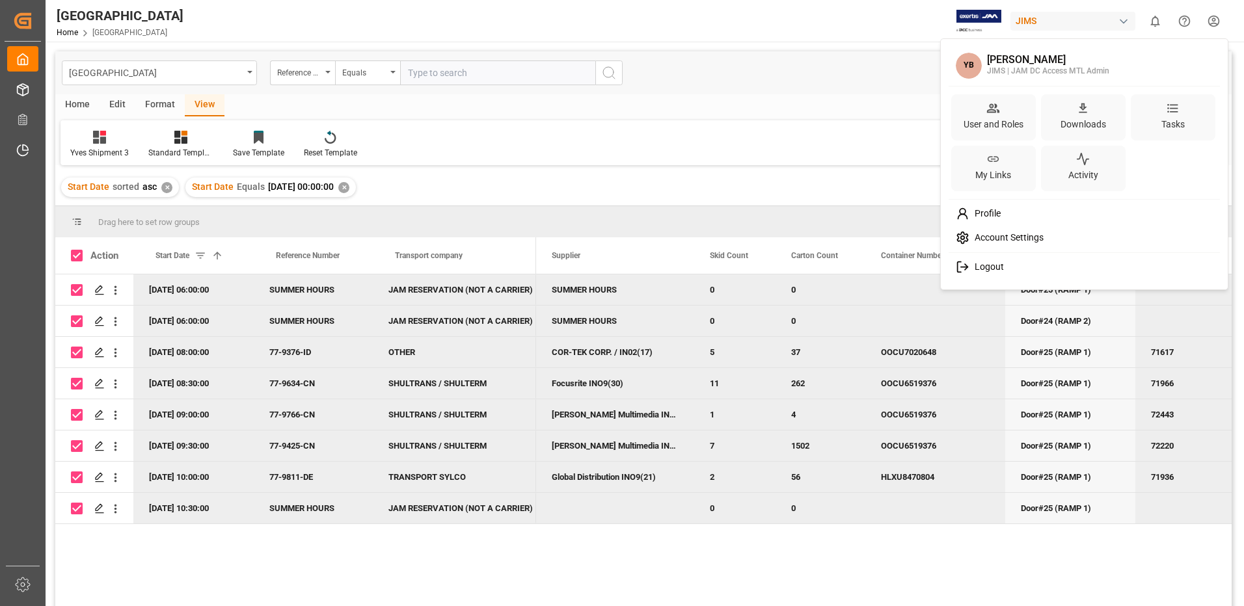
click at [992, 270] on span "Logout" at bounding box center [986, 268] width 34 height 12
